Goal: Check status: Check status

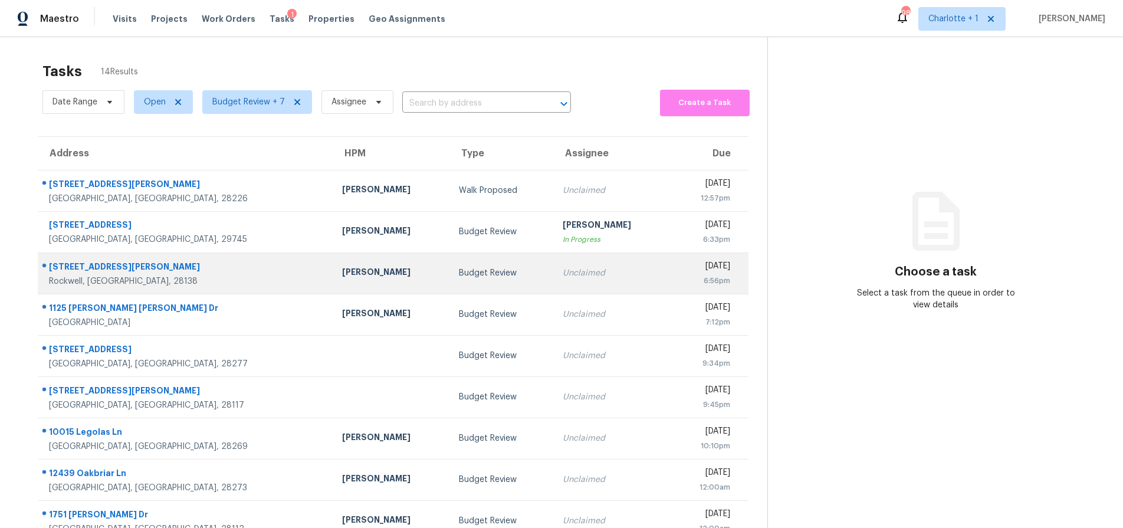
scroll to position [95, 0]
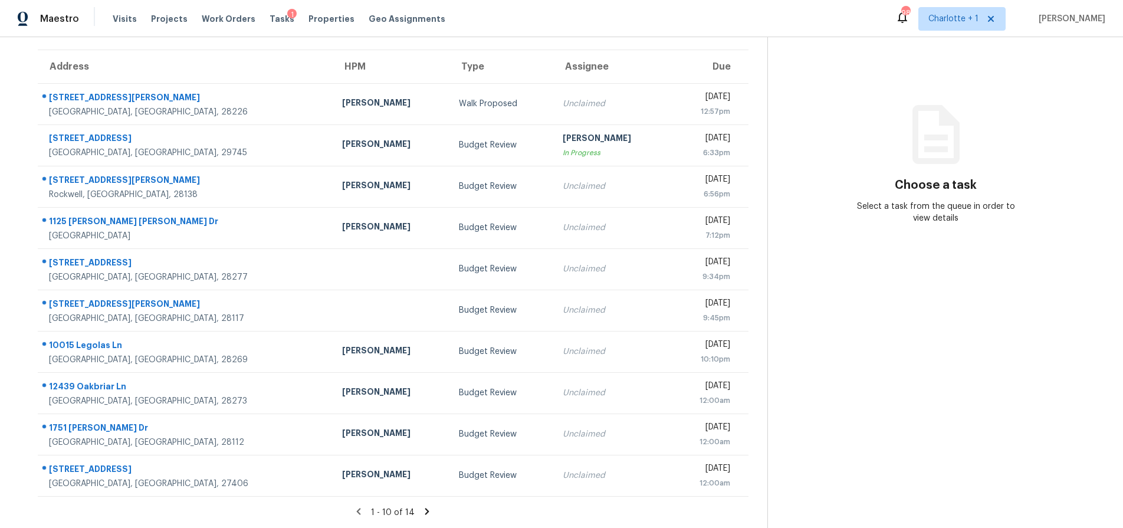
click at [424, 506] on icon at bounding box center [427, 511] width 11 height 11
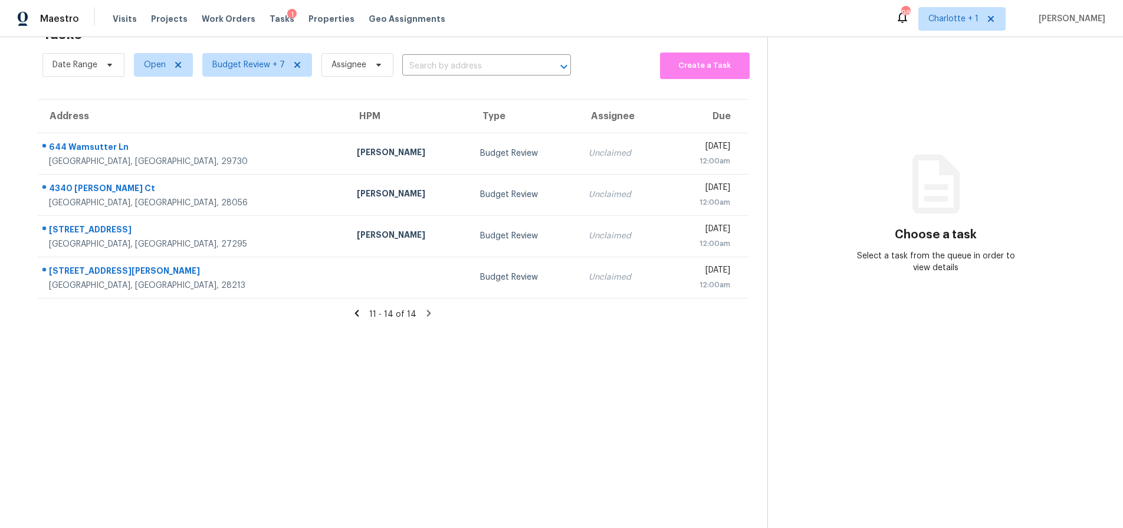
click at [351, 308] on icon at bounding box center [356, 313] width 11 height 11
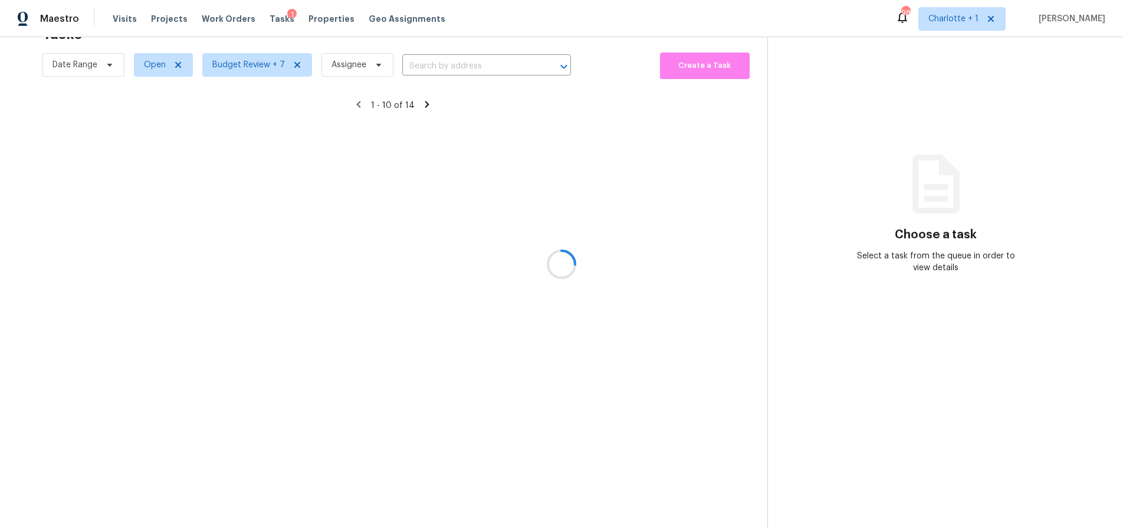
scroll to position [95, 0]
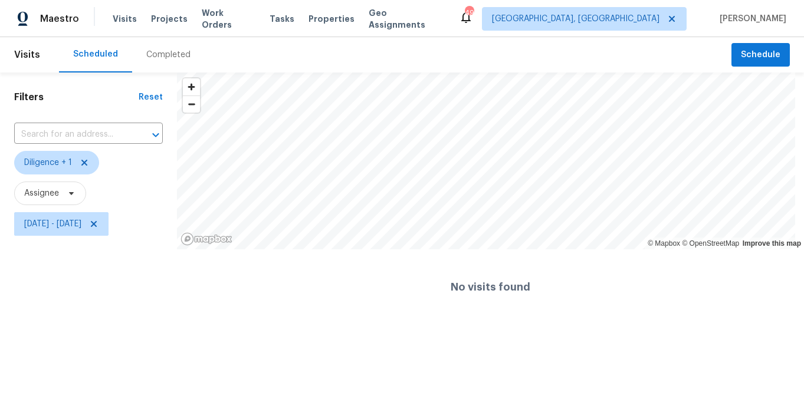
click at [171, 54] on div "Completed" at bounding box center [168, 55] width 44 height 12
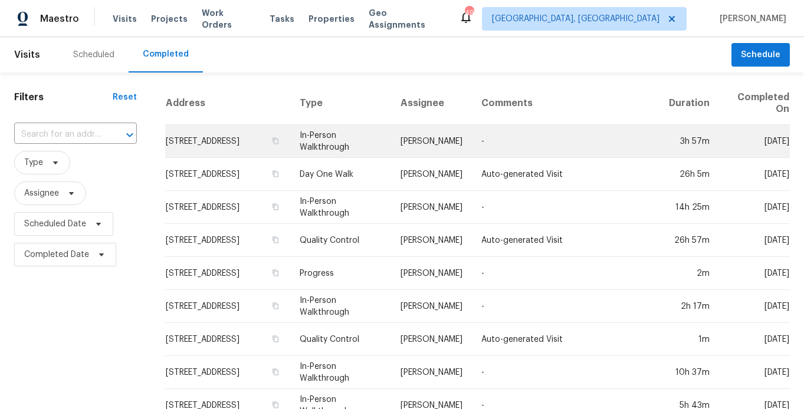
click at [504, 144] on td "-" at bounding box center [565, 141] width 187 height 33
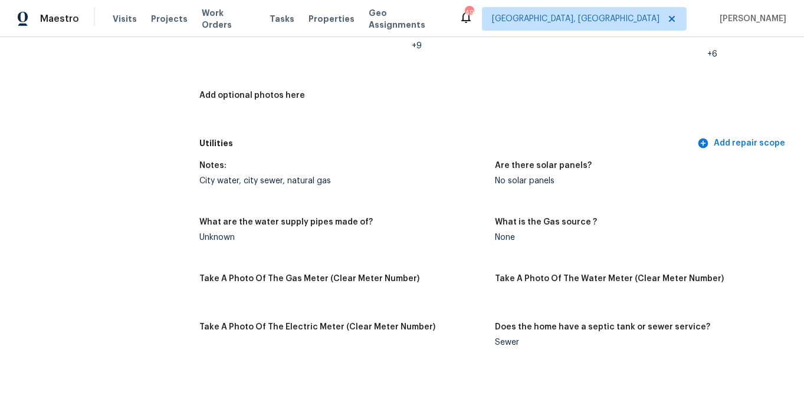
scroll to position [584, 0]
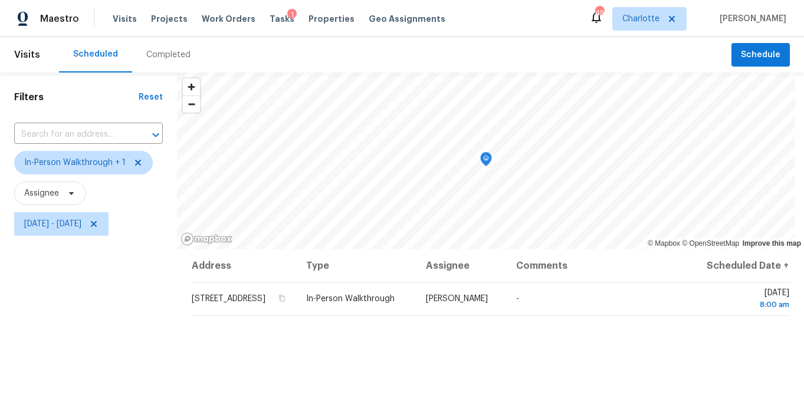
click at [167, 57] on div "Completed" at bounding box center [168, 55] width 44 height 12
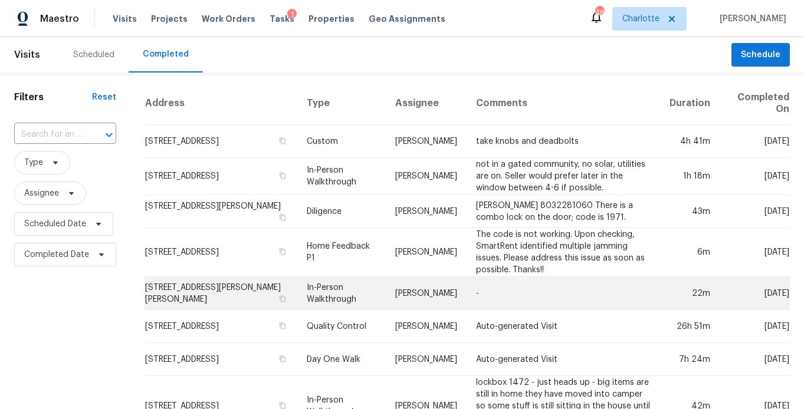
click at [531, 292] on td "-" at bounding box center [562, 293] width 193 height 33
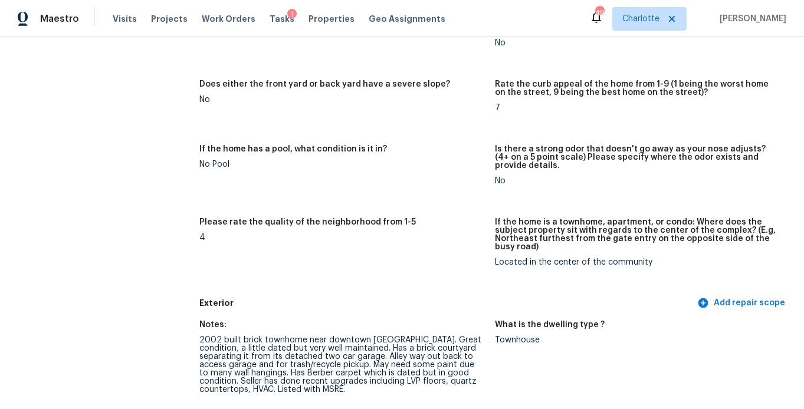
scroll to position [198, 0]
